Goal: Task Accomplishment & Management: Use online tool/utility

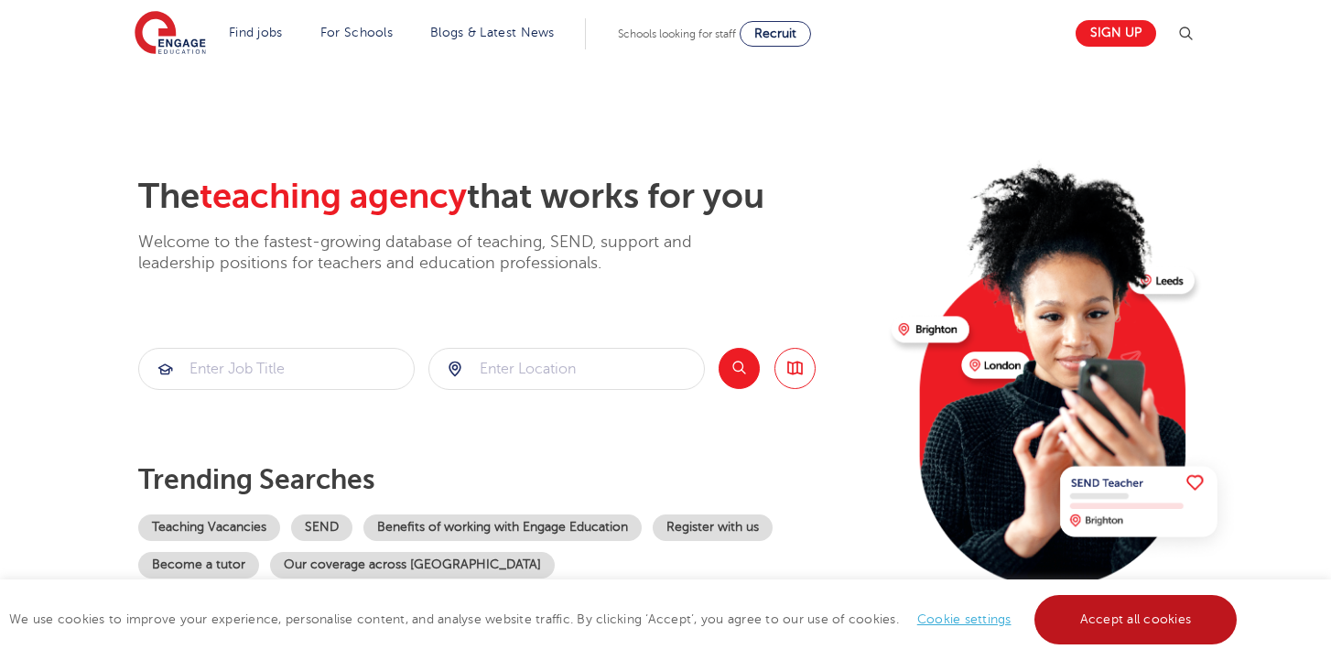
click at [1099, 616] on link "Accept all cookies" at bounding box center [1135, 619] width 203 height 49
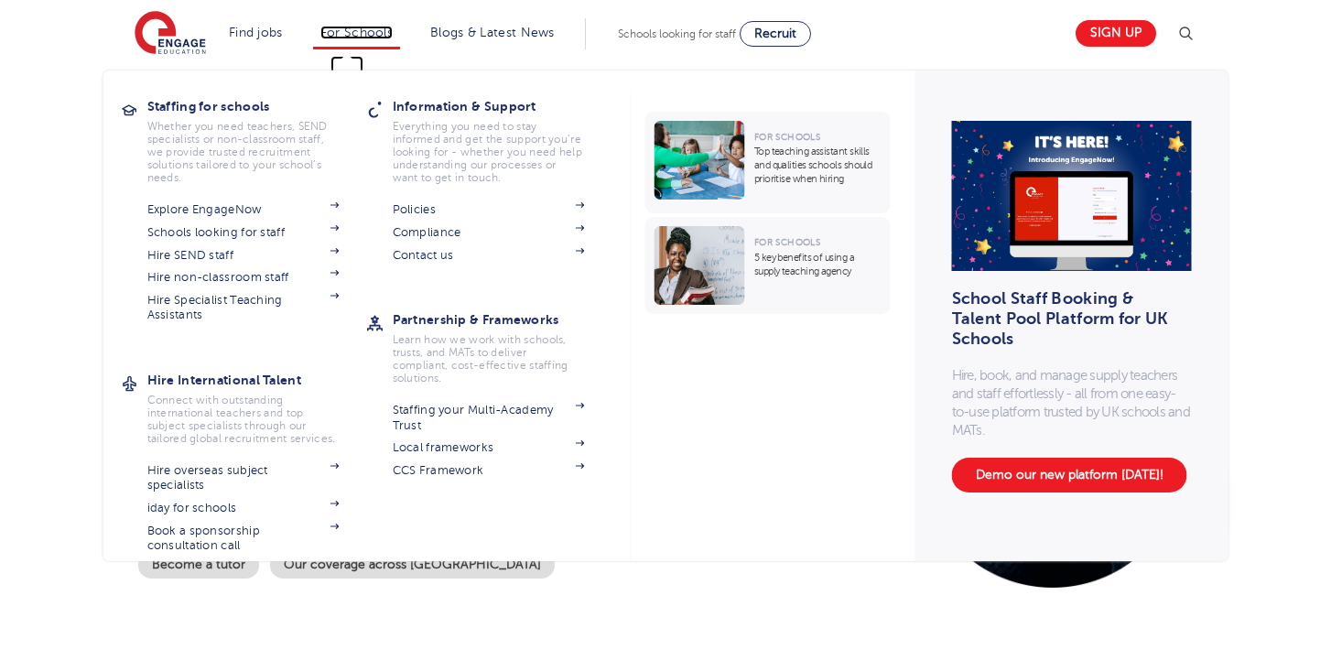
click at [372, 33] on link "For Schools" at bounding box center [356, 33] width 72 height 14
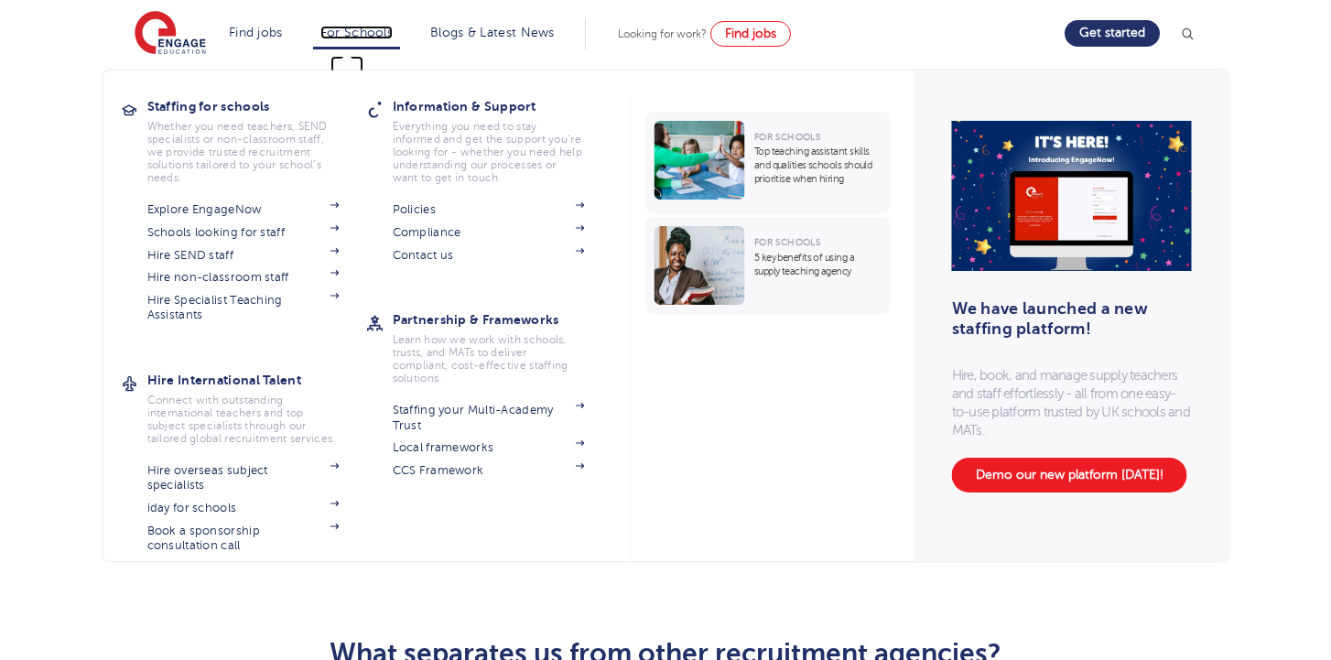
click at [355, 28] on link "For Schools" at bounding box center [356, 33] width 72 height 14
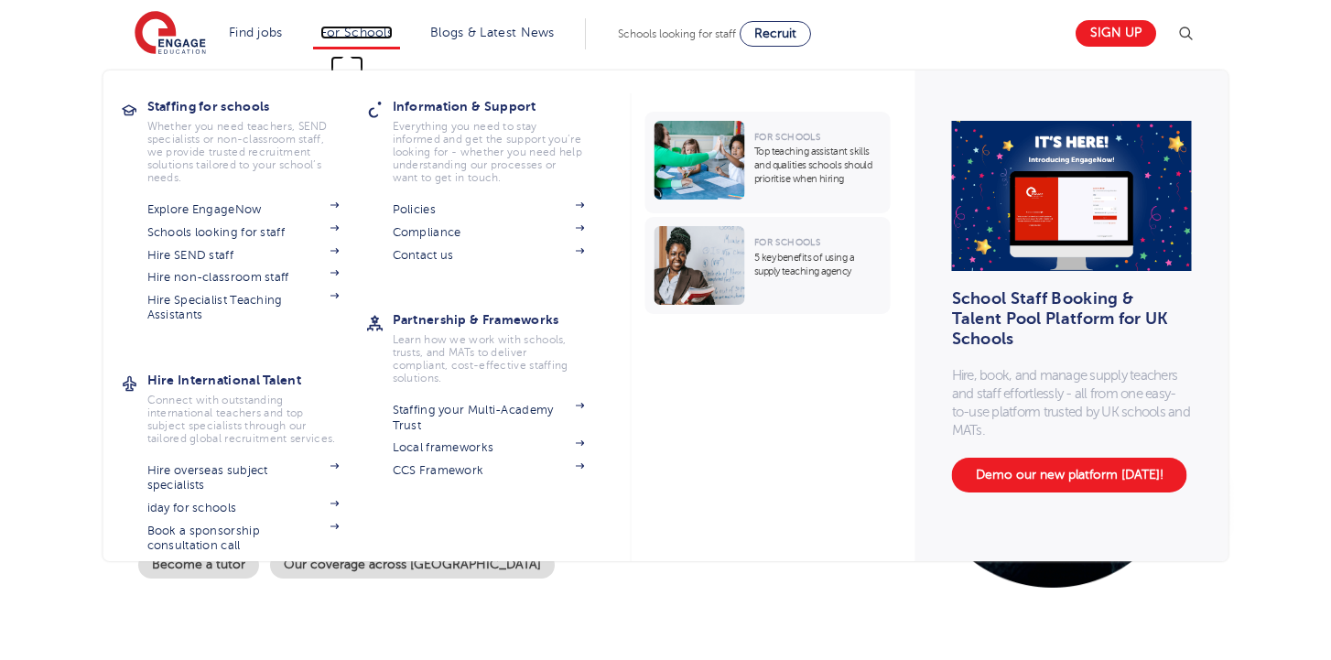
click at [376, 28] on link "For Schools" at bounding box center [356, 33] width 72 height 14
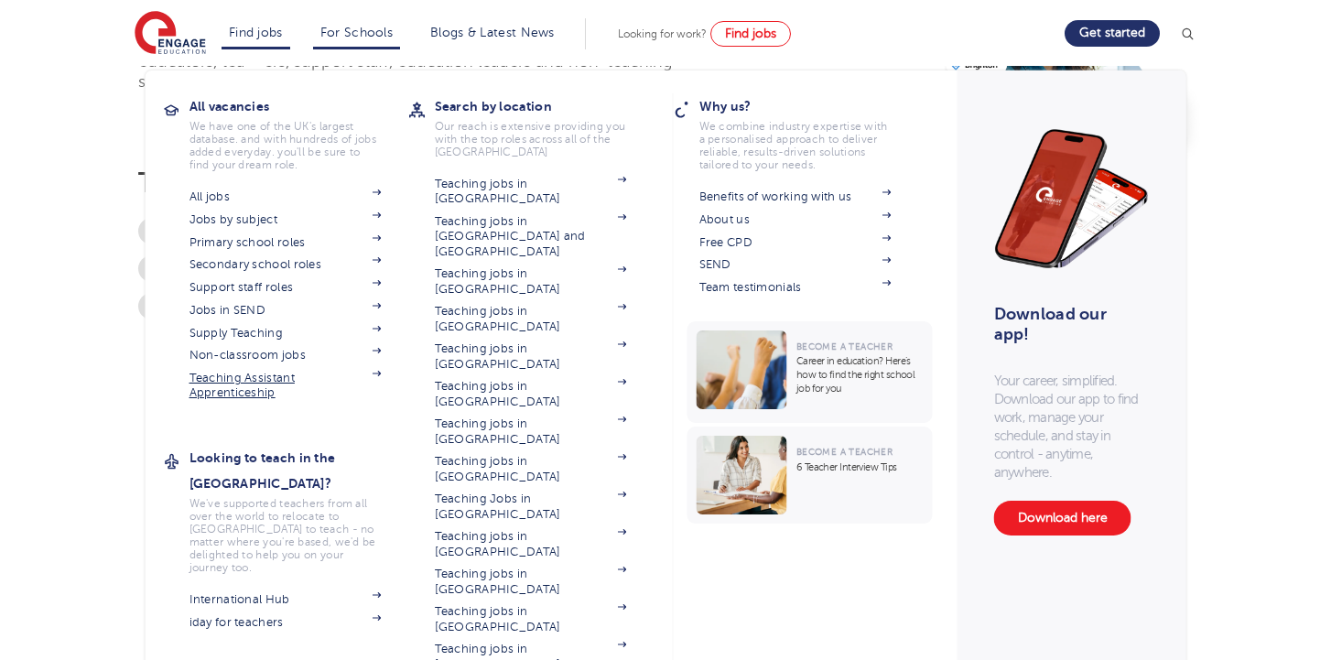
scroll to position [202, 0]
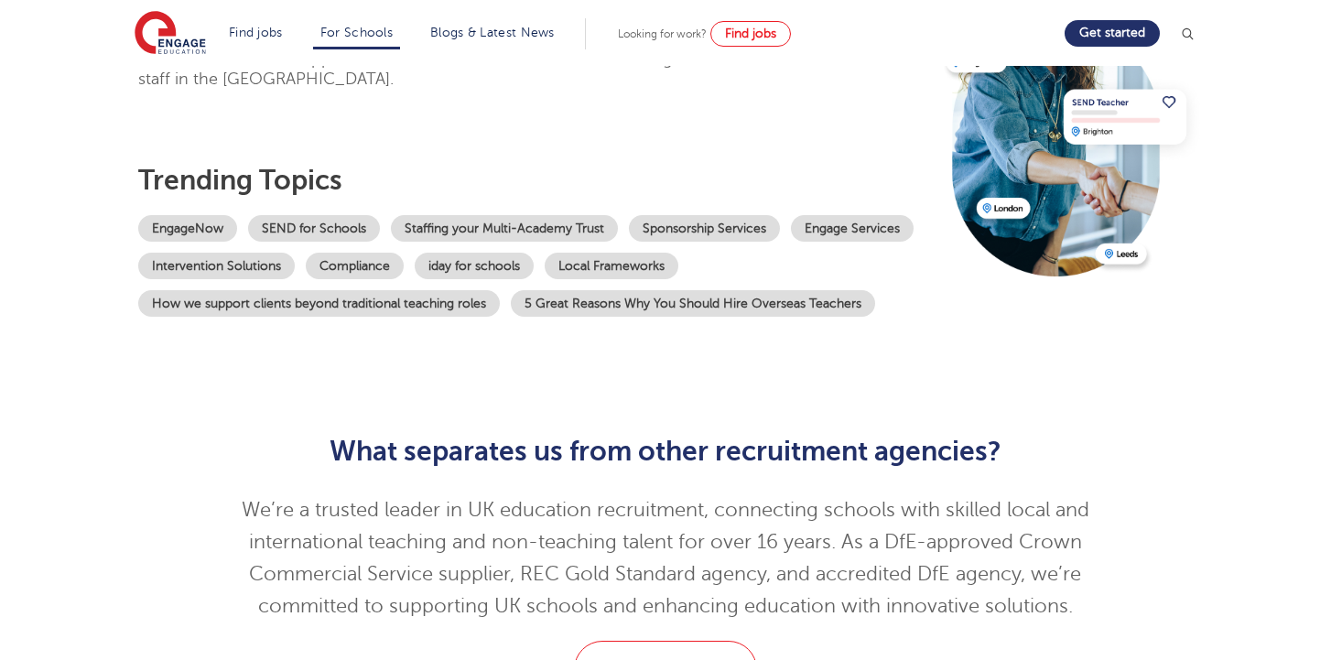
click at [135, 348] on div "Over 300,000 educators at your fingertips Engage is proud to have the fastest-g…" at bounding box center [666, 136] width 1110 height 545
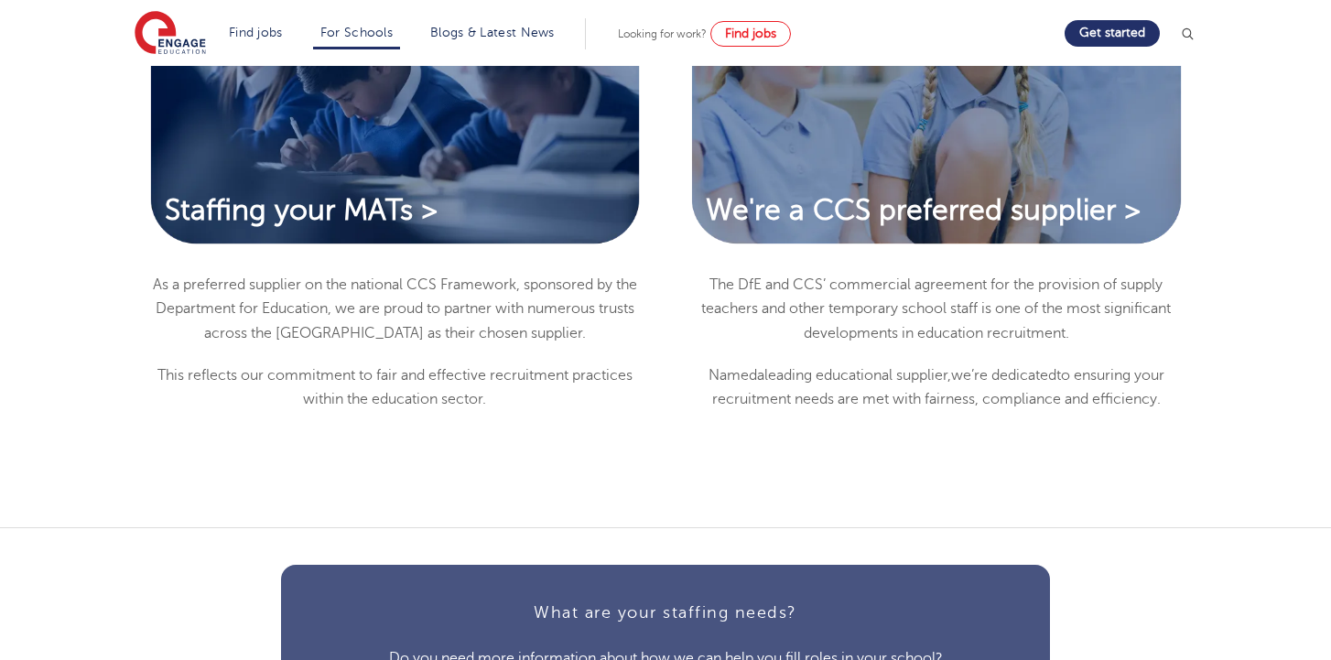
scroll to position [4303, 0]
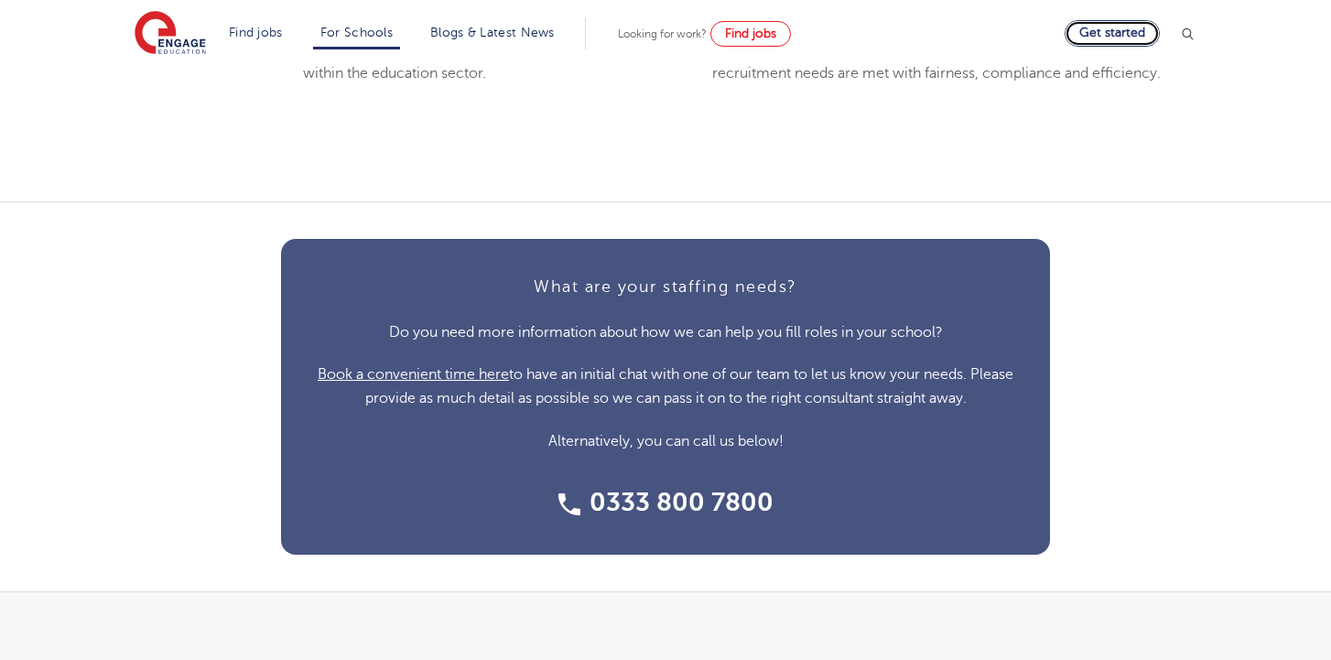
click at [1089, 28] on link "Get started" at bounding box center [1111, 33] width 95 height 27
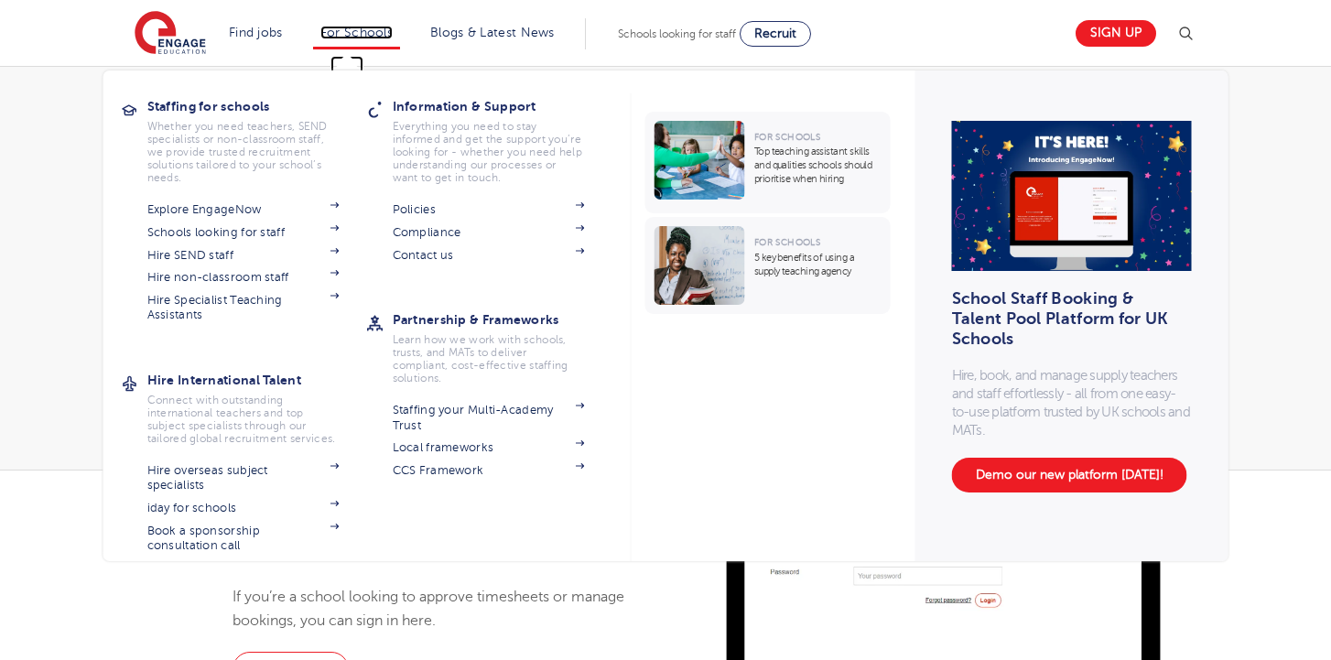
click at [354, 38] on link "For Schools" at bounding box center [356, 33] width 72 height 14
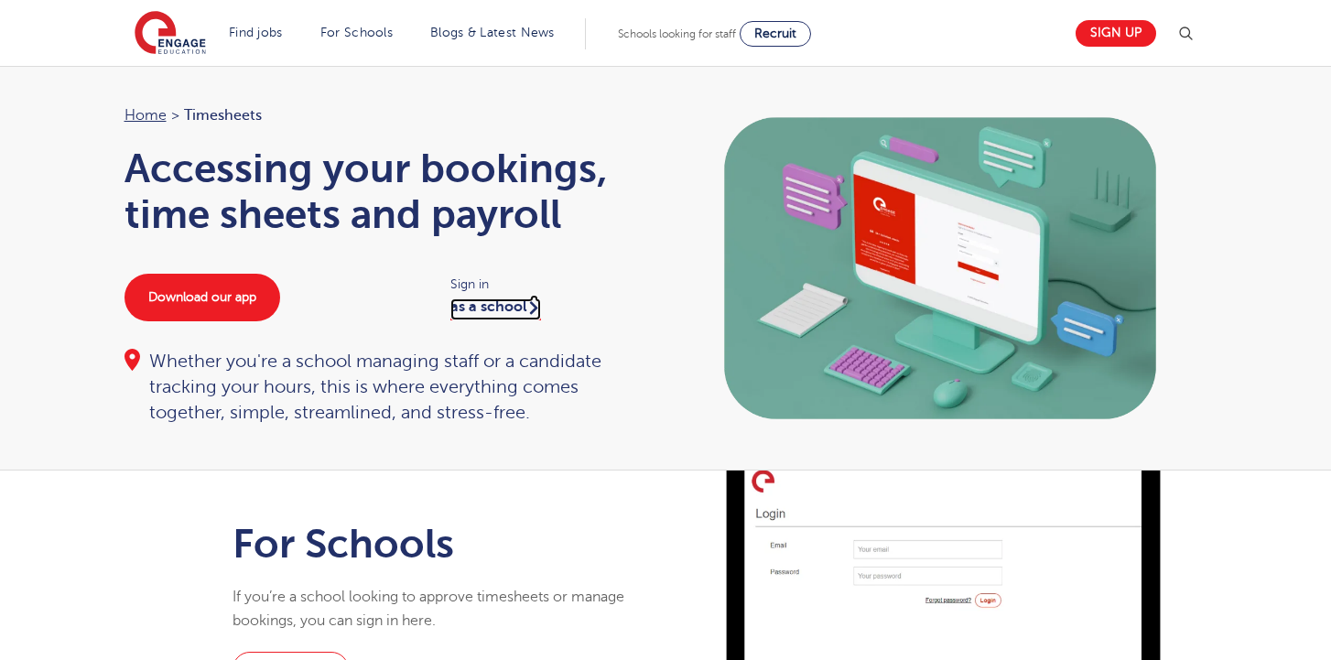
click at [478, 305] on link "as a school" at bounding box center [495, 309] width 91 height 22
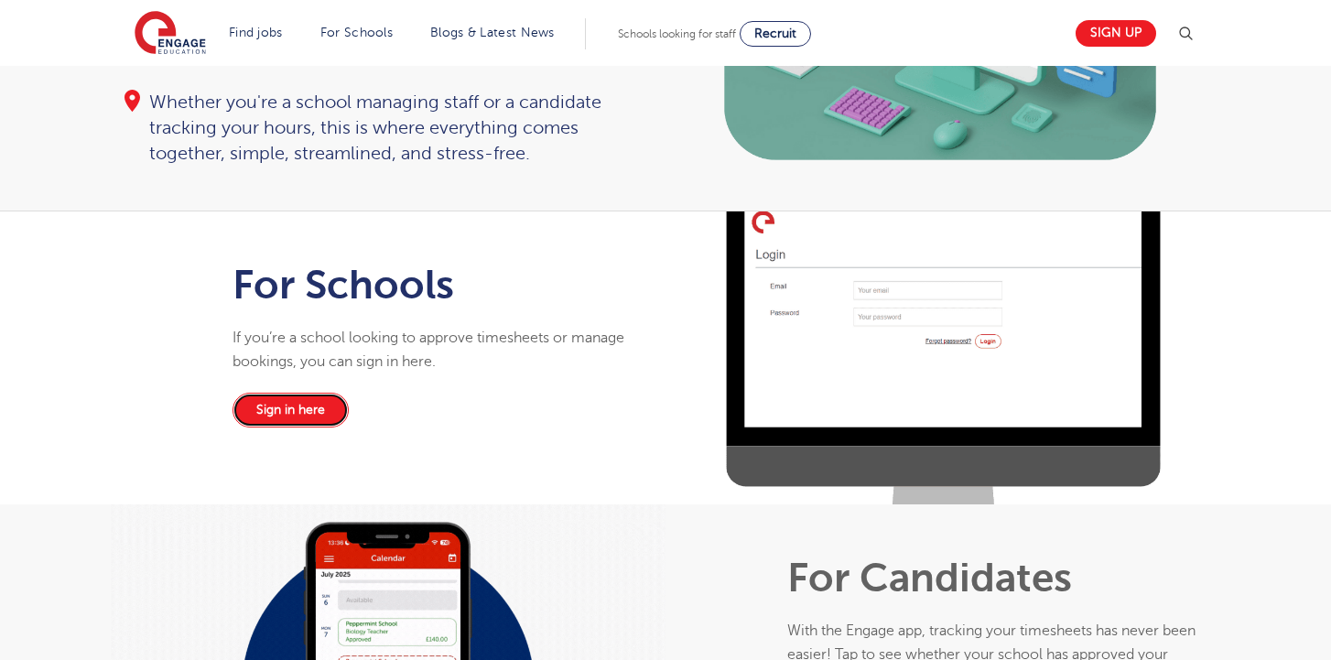
click at [291, 406] on link "Sign in here" at bounding box center [290, 410] width 116 height 35
